Goal: Transaction & Acquisition: Book appointment/travel/reservation

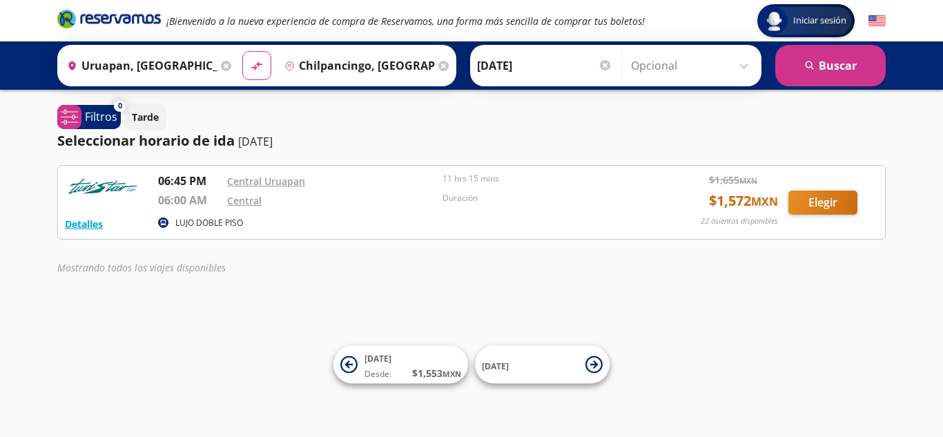
click at [225, 67] on icon at bounding box center [226, 66] width 10 height 10
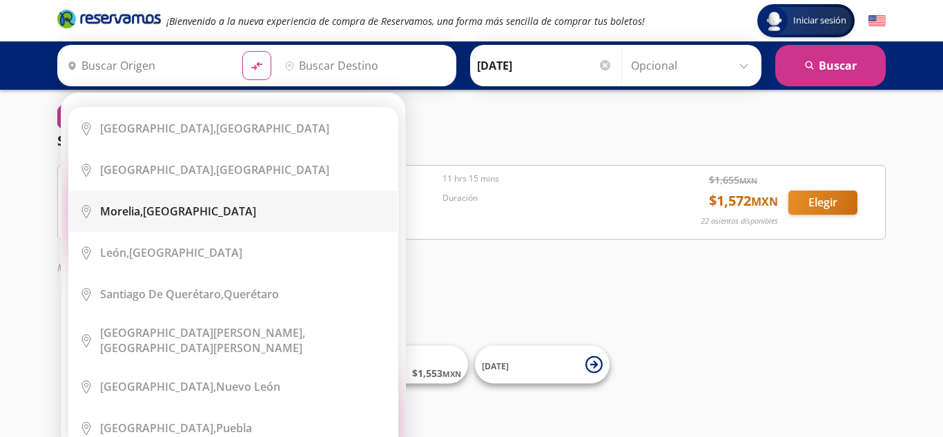
click at [173, 215] on div "[GEOGRAPHIC_DATA], [GEOGRAPHIC_DATA]" at bounding box center [178, 211] width 156 height 15
type input "[GEOGRAPHIC_DATA], [GEOGRAPHIC_DATA]"
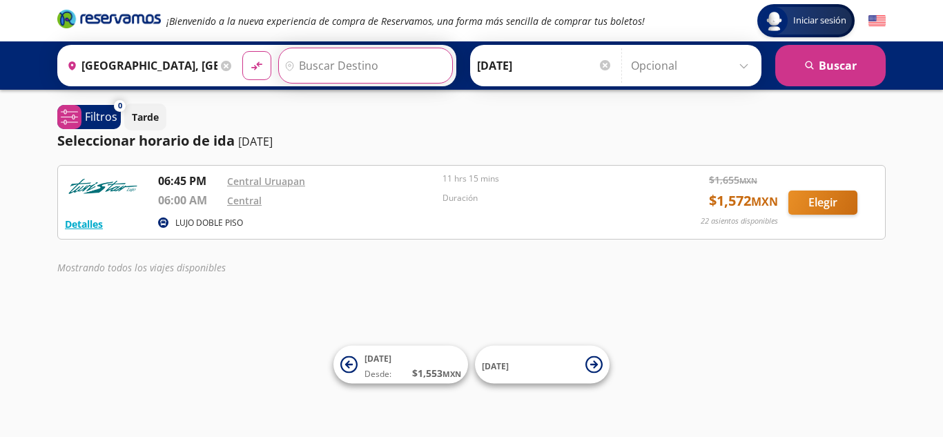
click at [358, 52] on input "Destino" at bounding box center [364, 65] width 170 height 35
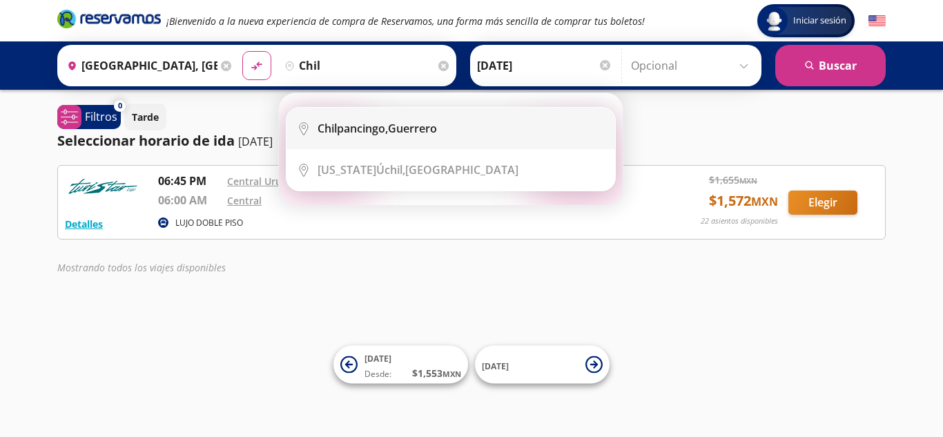
click at [382, 129] on b "Chilpancingo," at bounding box center [352, 128] width 70 height 15
type input "Chilpancingo, [GEOGRAPHIC_DATA]"
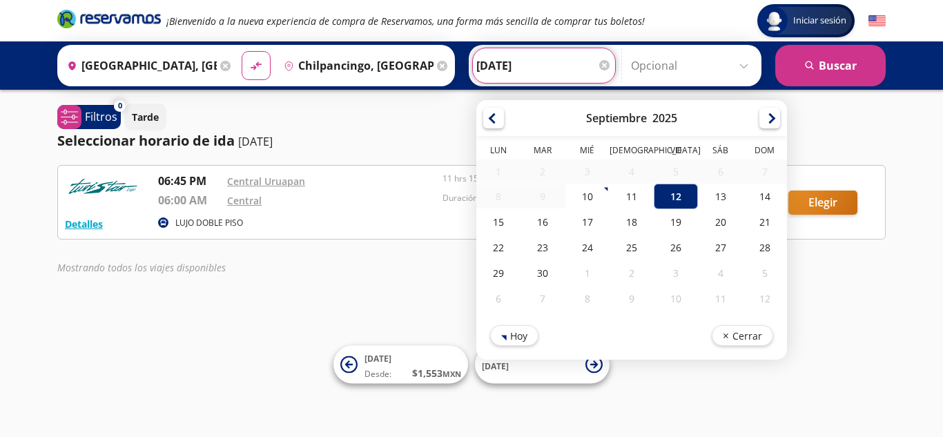
click at [580, 64] on input "[DATE]" at bounding box center [543, 65] width 135 height 35
click at [672, 191] on div "12" at bounding box center [676, 197] width 44 height 26
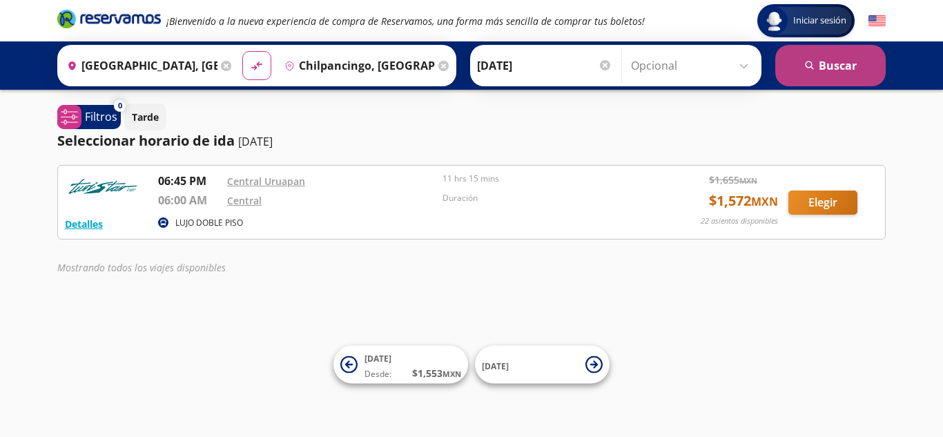
click at [825, 69] on button "search [GEOGRAPHIC_DATA]" at bounding box center [830, 65] width 110 height 41
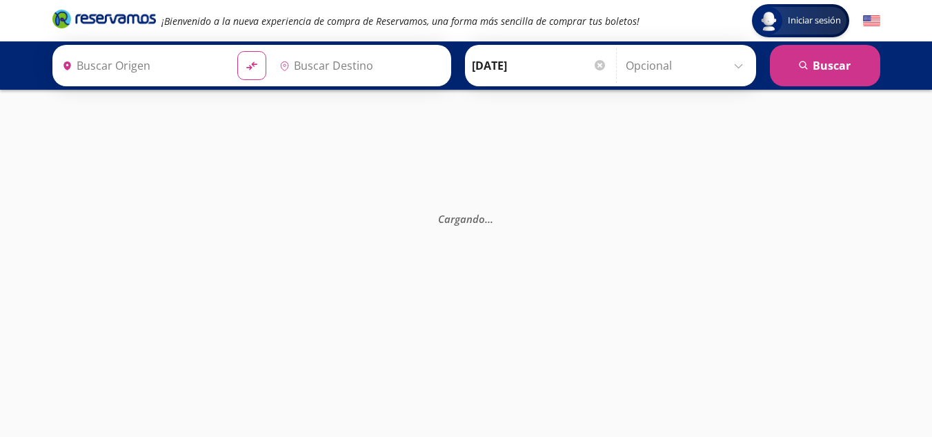
type input "[GEOGRAPHIC_DATA], [GEOGRAPHIC_DATA]"
type input "Chilpancingo, [GEOGRAPHIC_DATA]"
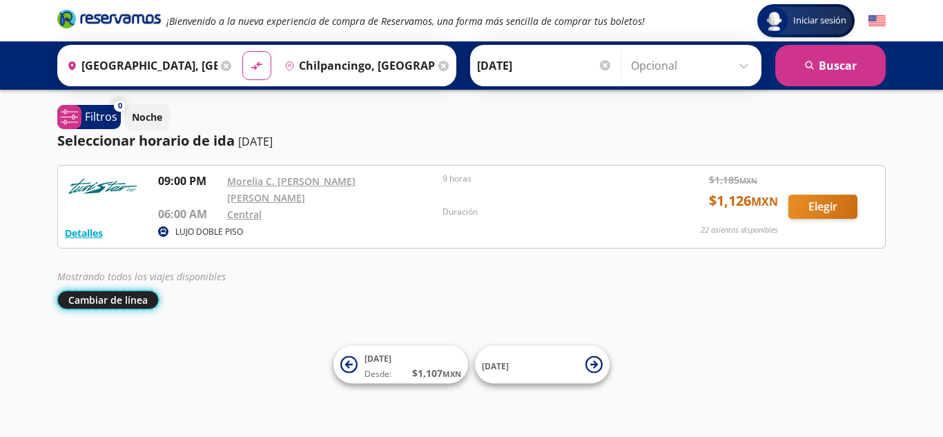
click at [139, 293] on button "Cambiar de línea" at bounding box center [107, 300] width 101 height 19
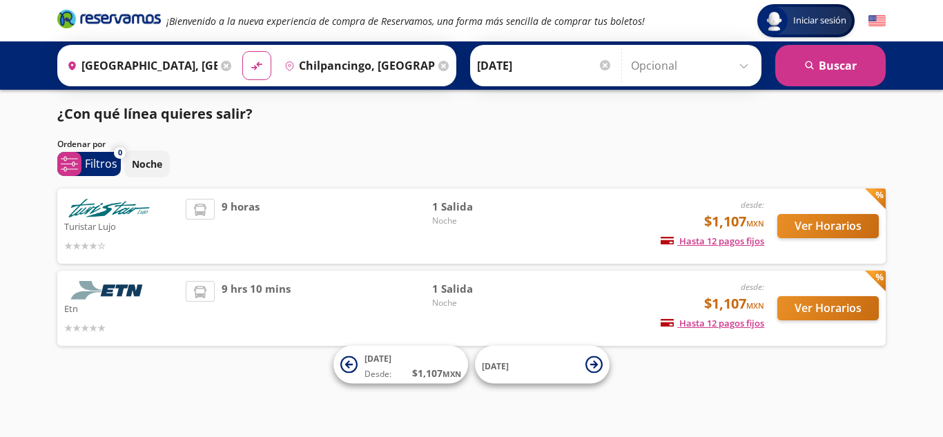
click at [222, 70] on icon at bounding box center [226, 66] width 10 height 10
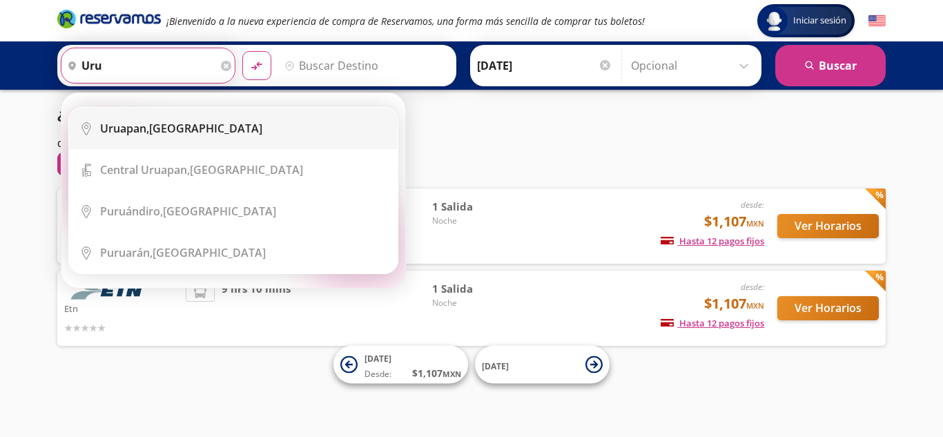
click at [154, 126] on div "Uruapan, [GEOGRAPHIC_DATA]" at bounding box center [181, 128] width 162 height 15
type input "Uruapan, [GEOGRAPHIC_DATA]"
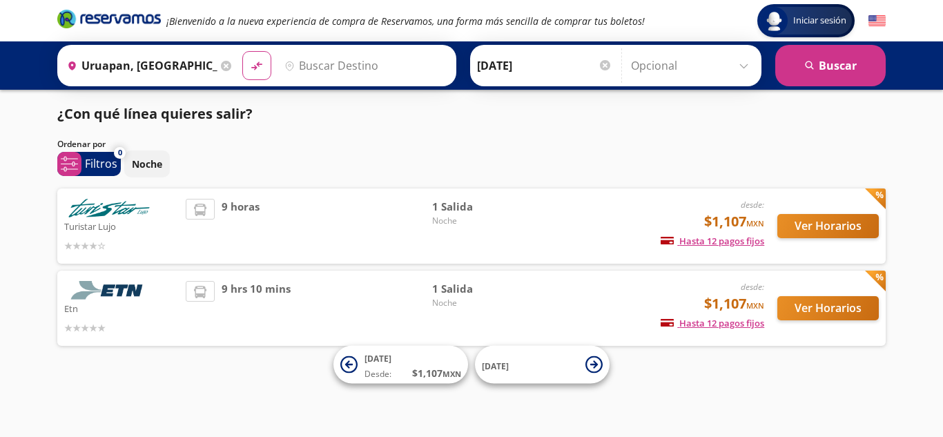
click at [338, 74] on input "Destino" at bounding box center [364, 65] width 170 height 35
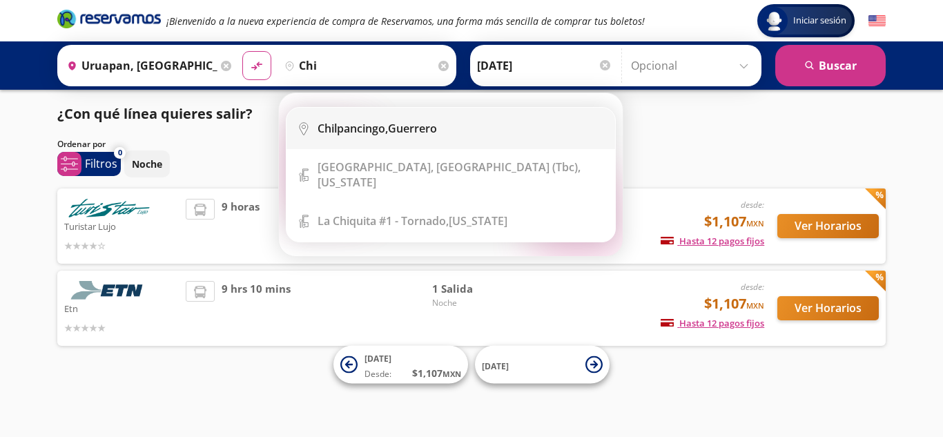
click at [355, 130] on b "Chilpancingo," at bounding box center [352, 128] width 70 height 15
type input "Chilpancingo, [GEOGRAPHIC_DATA]"
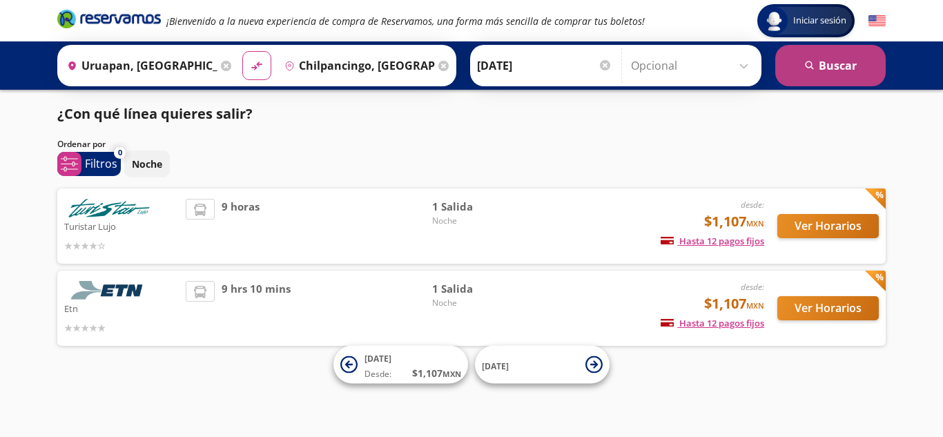
click at [808, 63] on icon "search" at bounding box center [810, 66] width 10 height 10
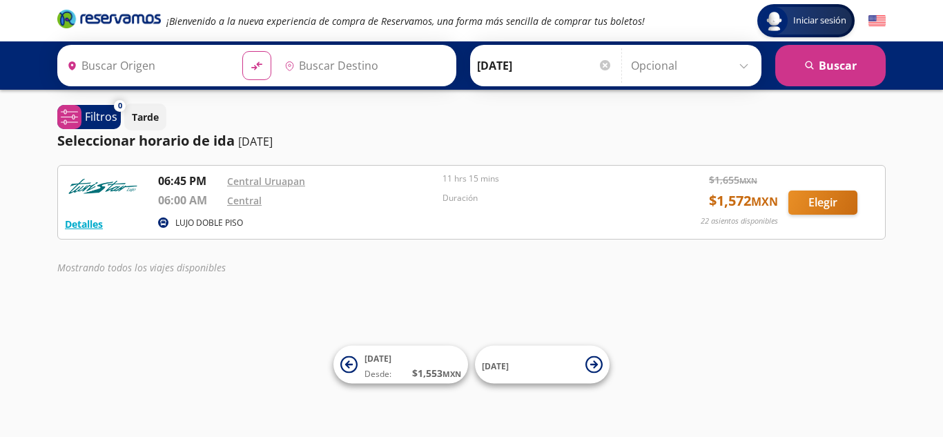
type input "Uruapan, [GEOGRAPHIC_DATA]"
type input "Chilpancingo, [GEOGRAPHIC_DATA]"
click at [177, 273] on em "Mostrando todos los viajes disponibles" at bounding box center [141, 267] width 168 height 13
click at [368, 68] on input "Chilpancingo, [GEOGRAPHIC_DATA]" at bounding box center [357, 65] width 156 height 35
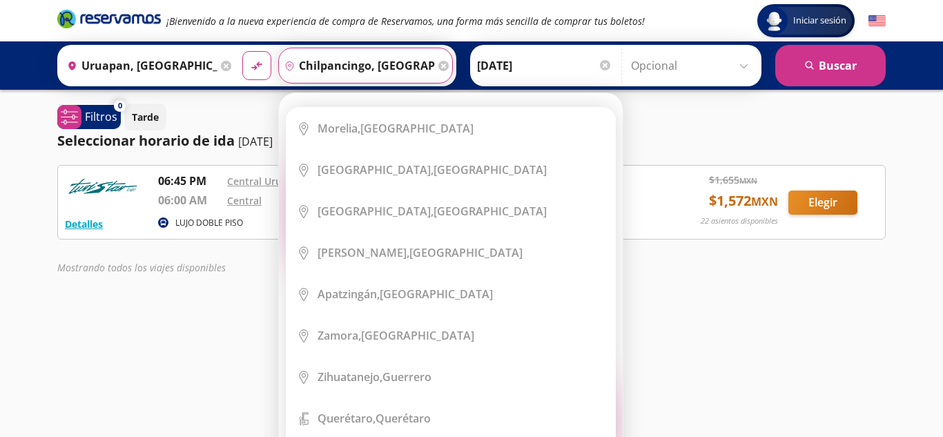
click at [440, 66] on icon at bounding box center [443, 66] width 10 height 10
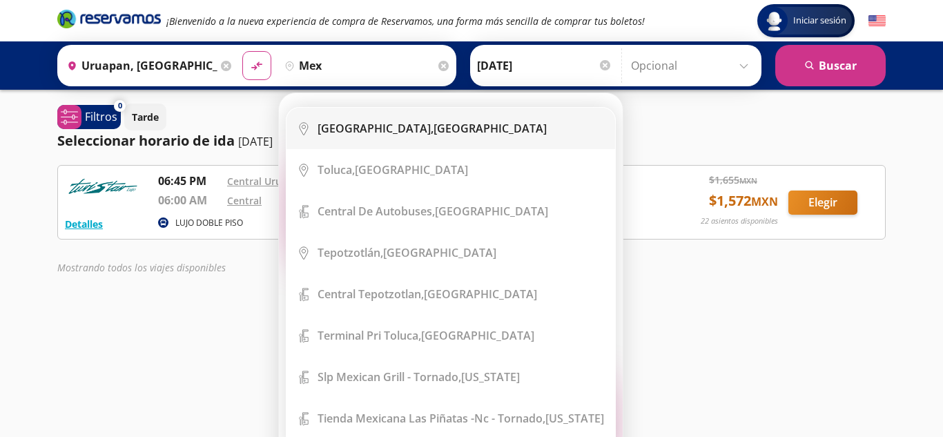
click at [404, 126] on b "[GEOGRAPHIC_DATA]," at bounding box center [375, 128] width 116 height 15
type input "[GEOGRAPHIC_DATA], [GEOGRAPHIC_DATA]"
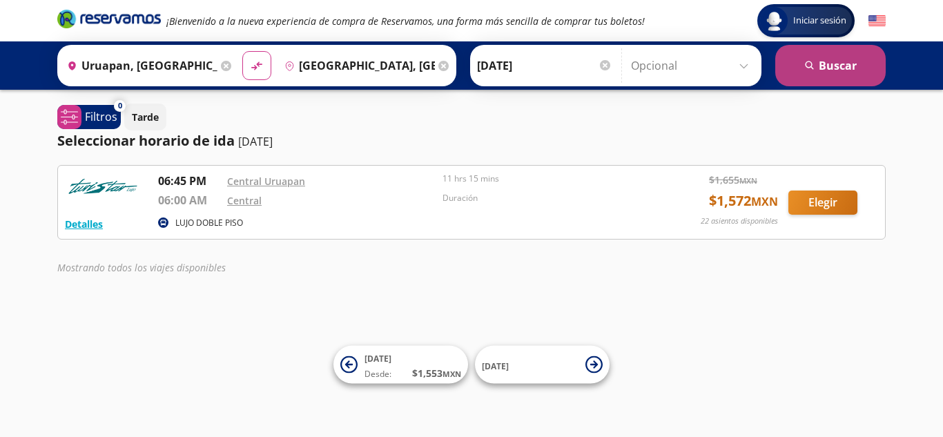
click at [813, 66] on icon "search" at bounding box center [810, 66] width 10 height 10
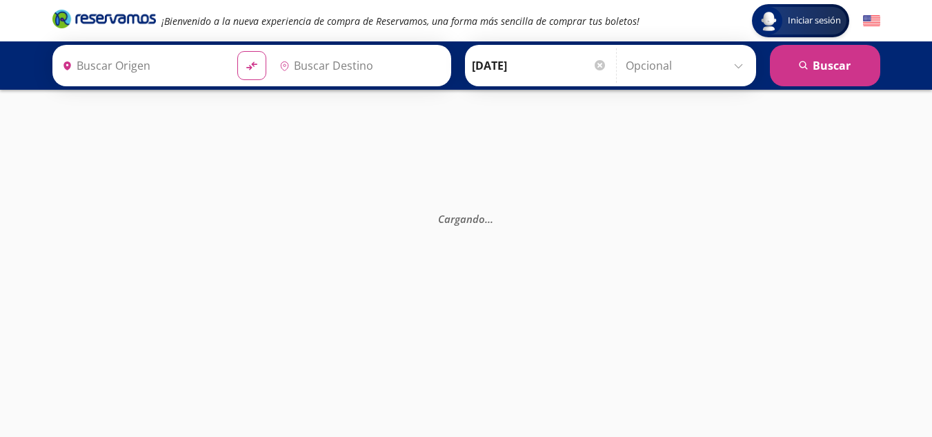
type input "[GEOGRAPHIC_DATA], [GEOGRAPHIC_DATA]"
type input "Uruapan, [GEOGRAPHIC_DATA]"
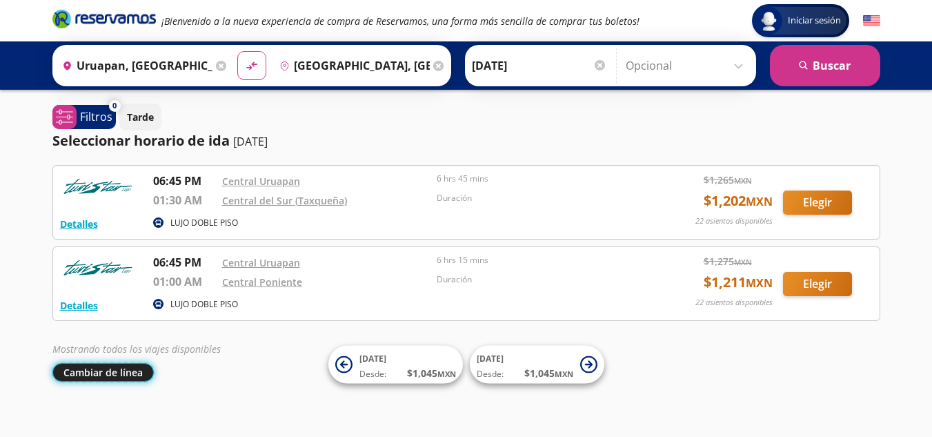
click at [107, 374] on button "Cambiar de línea" at bounding box center [102, 372] width 101 height 19
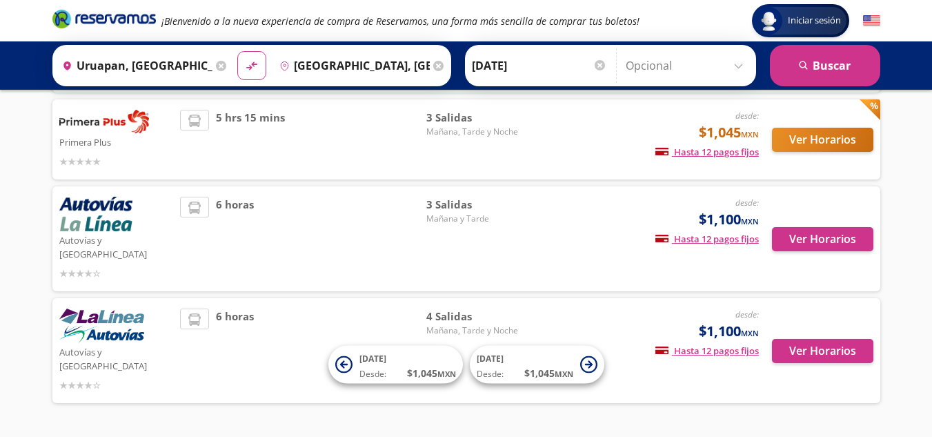
scroll to position [257, 0]
